Goal: Browse casually: Explore the website without a specific task or goal

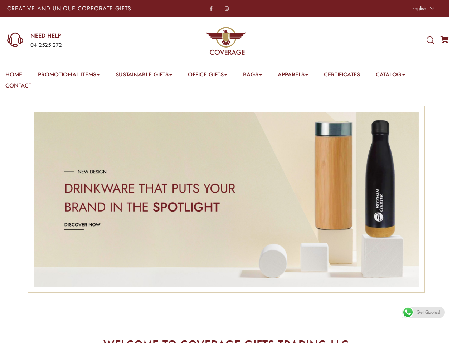
click at [422, 9] on span "English" at bounding box center [419, 8] width 14 height 7
click at [77, 41] on div "04 2525 272" at bounding box center [88, 45] width 117 height 9
click at [430, 40] on icon at bounding box center [430, 40] width 8 height 8
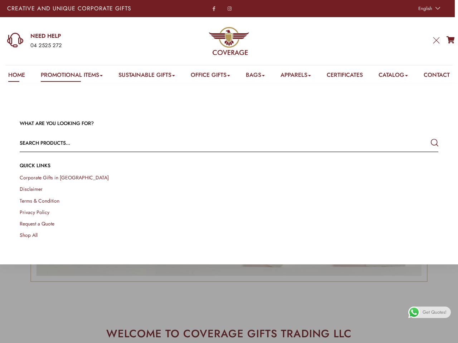
click at [70, 76] on link "Promotional Items" at bounding box center [72, 76] width 62 height 11
click at [211, 76] on link "Office Gifts" at bounding box center [210, 76] width 39 height 11
click at [258, 76] on link "Bags" at bounding box center [255, 76] width 19 height 11
click at [300, 76] on link "Apparels" at bounding box center [295, 76] width 30 height 11
click at [399, 76] on link "Catalog" at bounding box center [393, 76] width 29 height 11
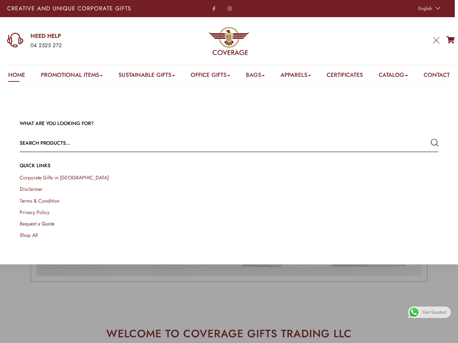
click at [444, 335] on link at bounding box center [450, 335] width 16 height 16
click at [423, 313] on span "Get Quotes!" at bounding box center [435, 312] width 24 height 11
